Goal: Task Accomplishment & Management: Use online tool/utility

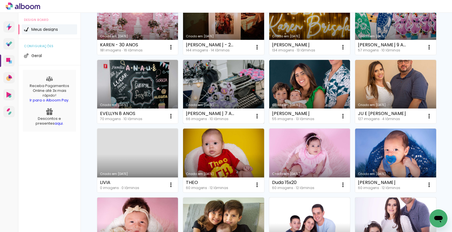
scroll to position [219, 0]
